Goal: Book appointment/travel/reservation

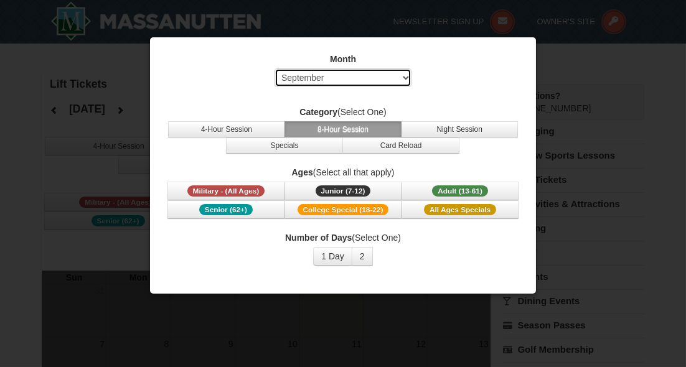
click at [376, 80] on select "Select September October November December January February March April May Jun…" at bounding box center [343, 77] width 137 height 19
select select "12"
click at [275, 68] on select "Select September October November December January February March April May Jun…" at bounding box center [343, 77] width 137 height 19
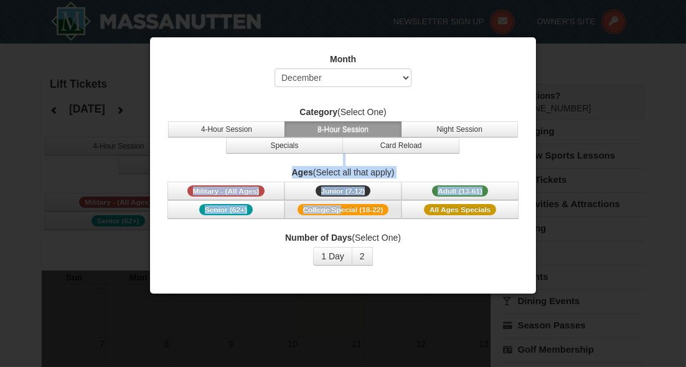
drag, startPoint x: 332, startPoint y: 154, endPoint x: 342, endPoint y: 208, distance: 55.1
click at [342, 208] on div "Month Select September October November December January February March April M…" at bounding box center [343, 160] width 374 height 232
click at [461, 187] on span "Adult (13-61)" at bounding box center [460, 191] width 56 height 11
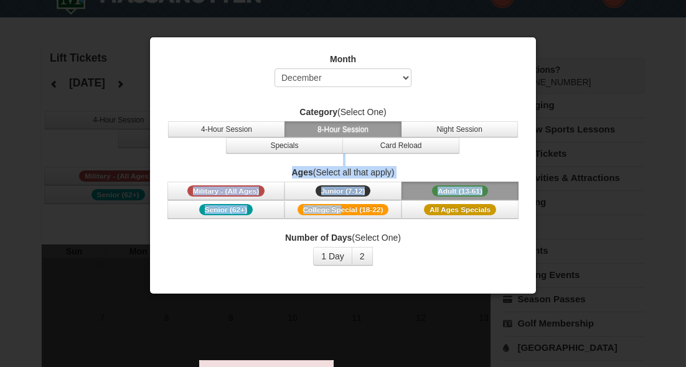
scroll to position [37, 0]
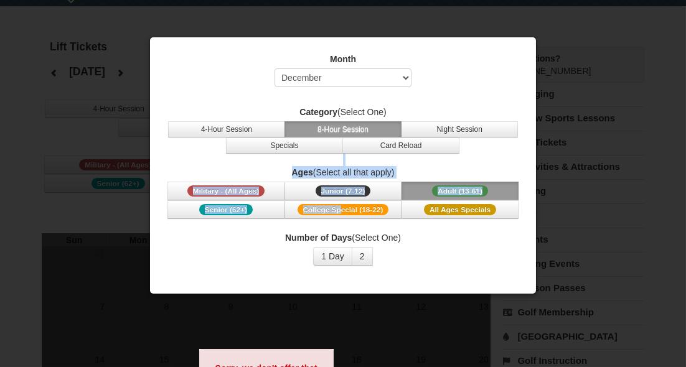
click at [466, 184] on button "Adult (13-61) (13 - 61)" at bounding box center [460, 191] width 117 height 19
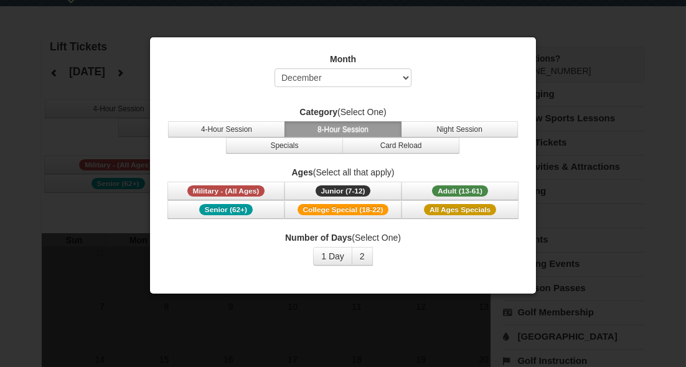
click at [557, 52] on div at bounding box center [343, 183] width 686 height 367
click at [558, 55] on div at bounding box center [343, 183] width 686 height 367
